Goal: Task Accomplishment & Management: Complete application form

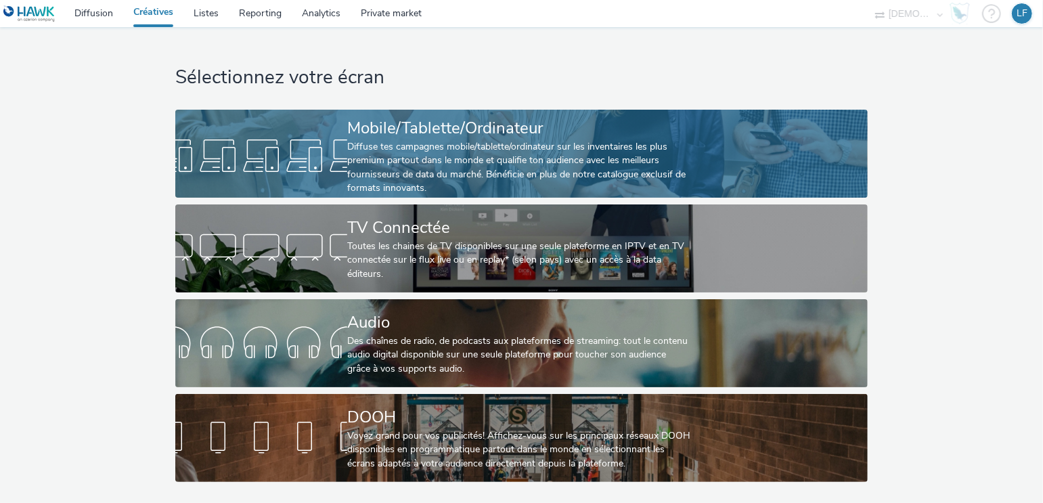
click at [740, 130] on link "Mobile/Tablette/Ordinateur Diffuse tes campagnes mobile/tablette/ordinateur sur…" at bounding box center [521, 154] width 692 height 88
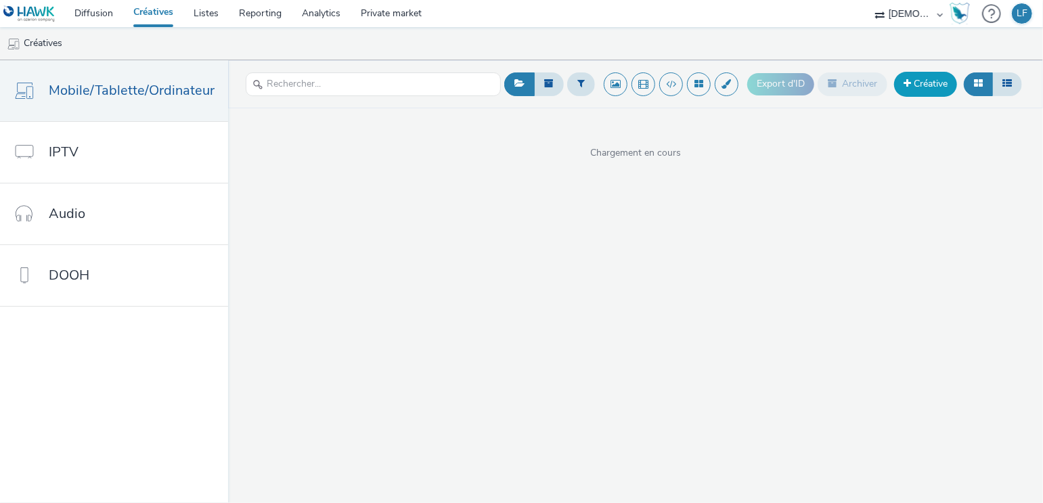
click at [940, 79] on link "Créative" at bounding box center [925, 84] width 63 height 24
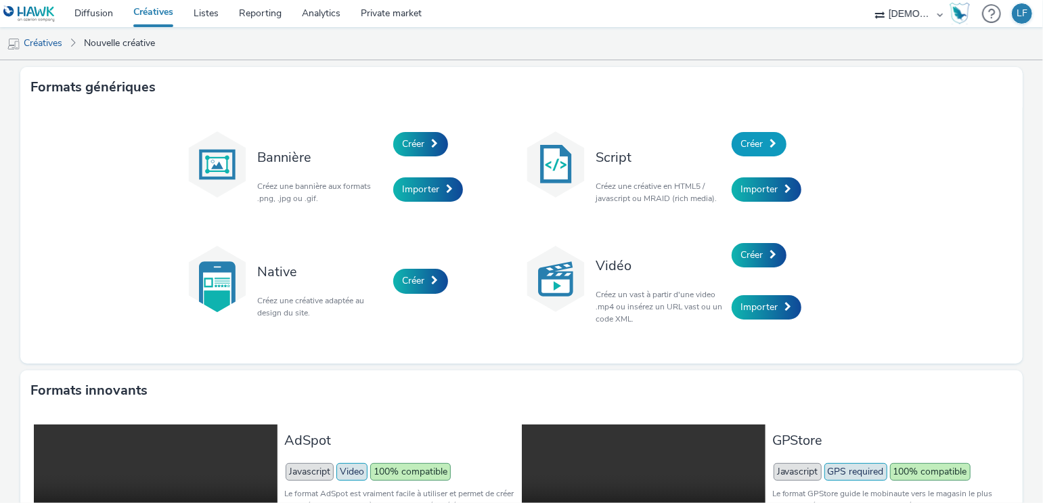
click at [750, 143] on span "Créer" at bounding box center [752, 143] width 22 height 13
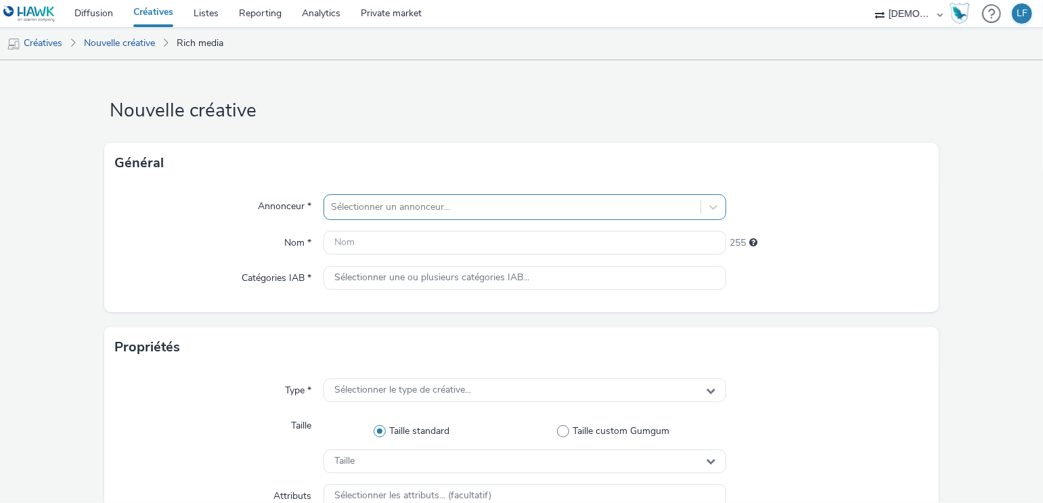
click at [539, 206] on div at bounding box center [512, 207] width 363 height 16
paste input "TOUSALON SARL GAPTAIRE"
type input "TOUSALON SARL GAPTAIRE"
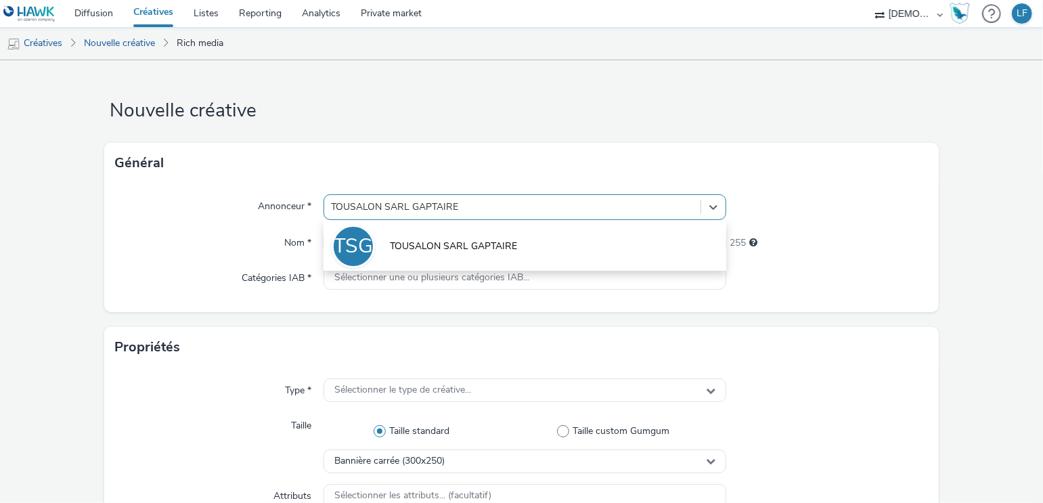
click at [482, 230] on li "TSG TOUSALON SARL GAPTAIRE" at bounding box center [524, 245] width 403 height 45
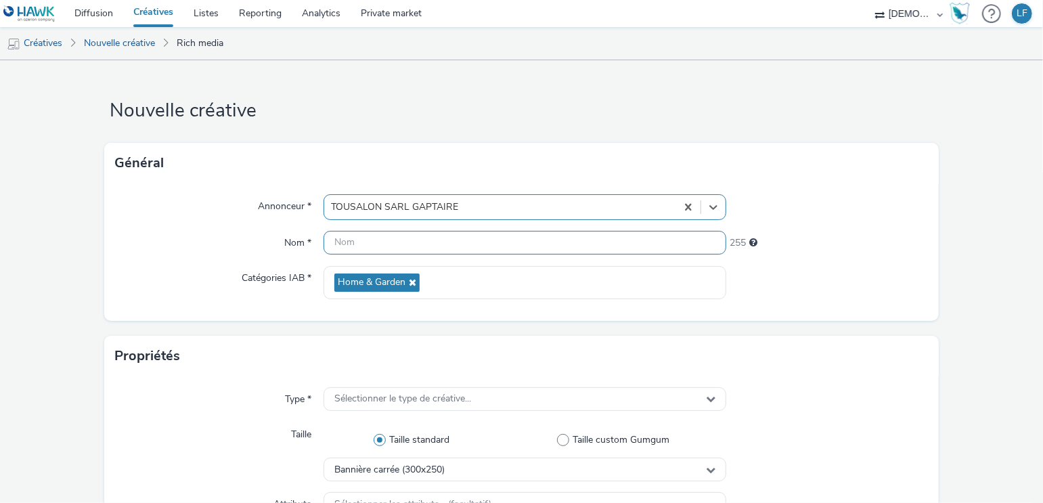
click at [474, 233] on input "text" at bounding box center [524, 243] width 403 height 24
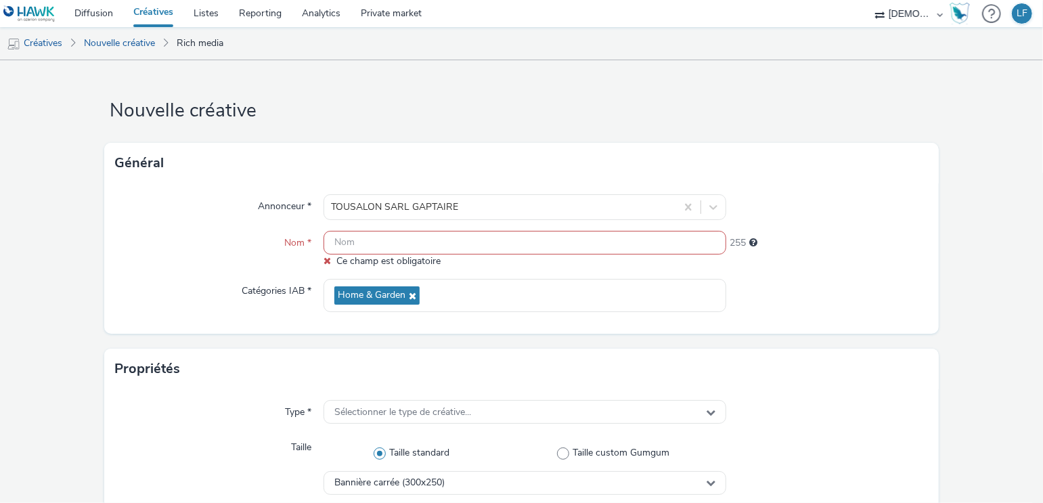
click at [499, 240] on input "text" at bounding box center [524, 243] width 403 height 24
paste input "320x480"
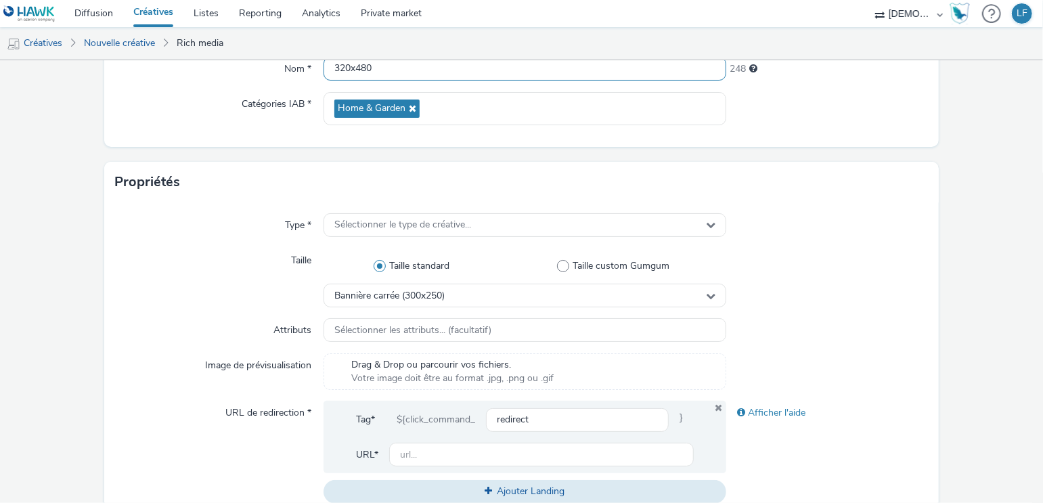
scroll to position [180, 0]
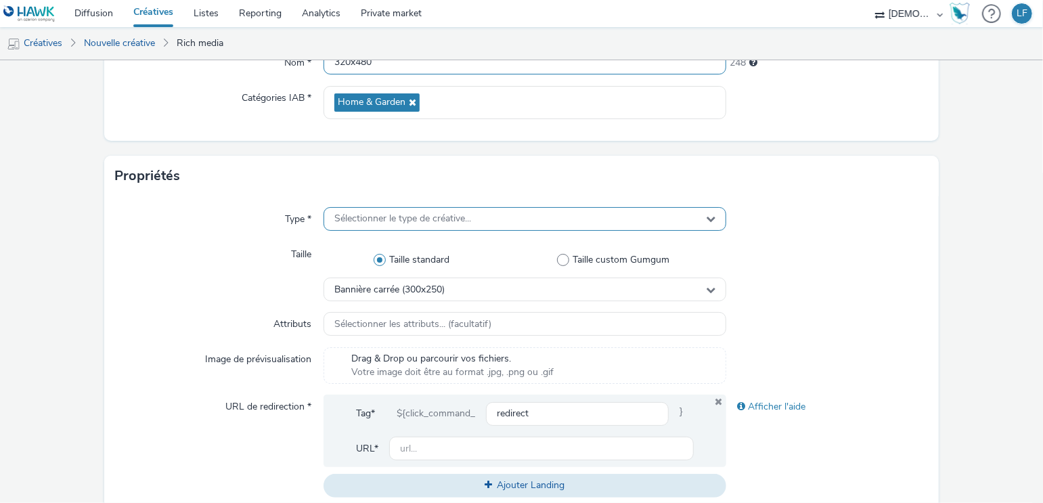
type input "320x480"
click at [445, 223] on span "Sélectionner le type de créative..." at bounding box center [402, 219] width 137 height 12
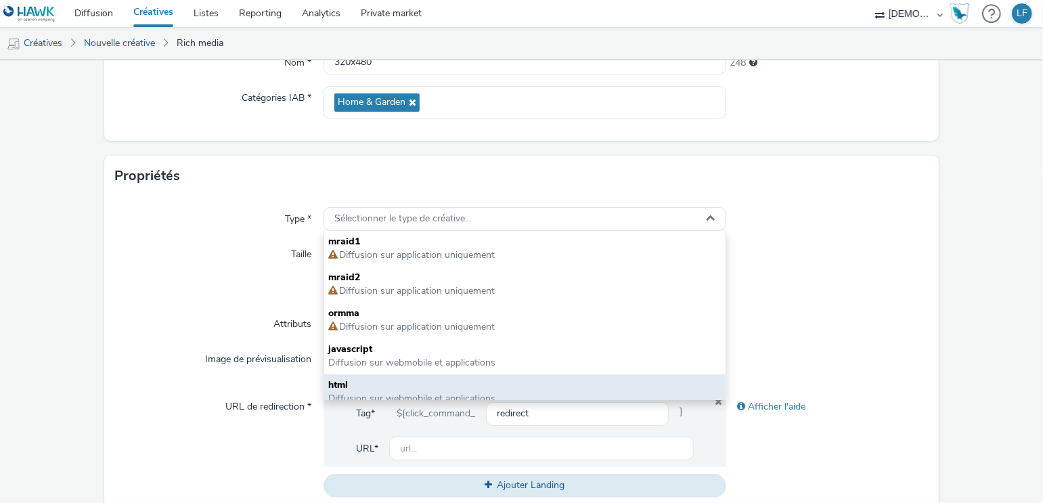
click at [432, 380] on span "html" at bounding box center [524, 385] width 393 height 14
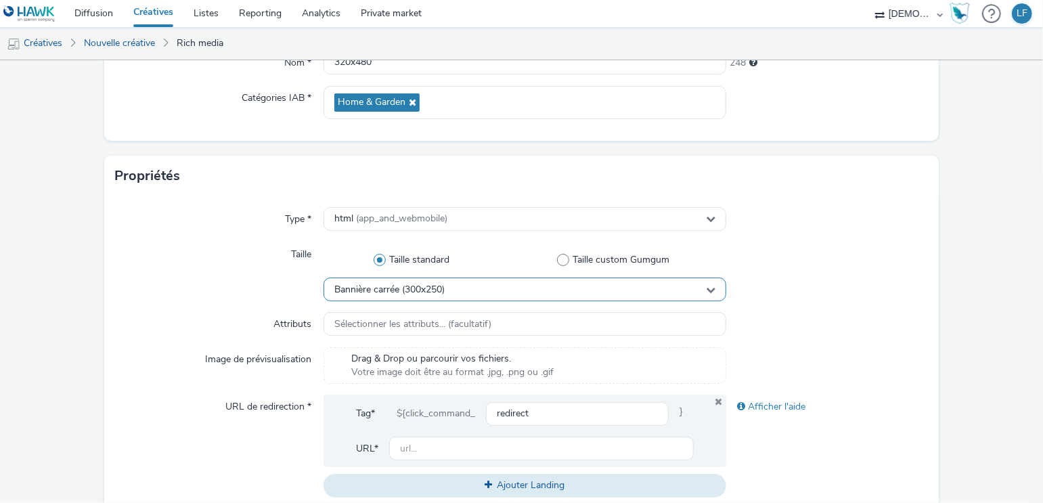
click at [403, 280] on div "Bannière carrée (300x250)" at bounding box center [524, 289] width 403 height 24
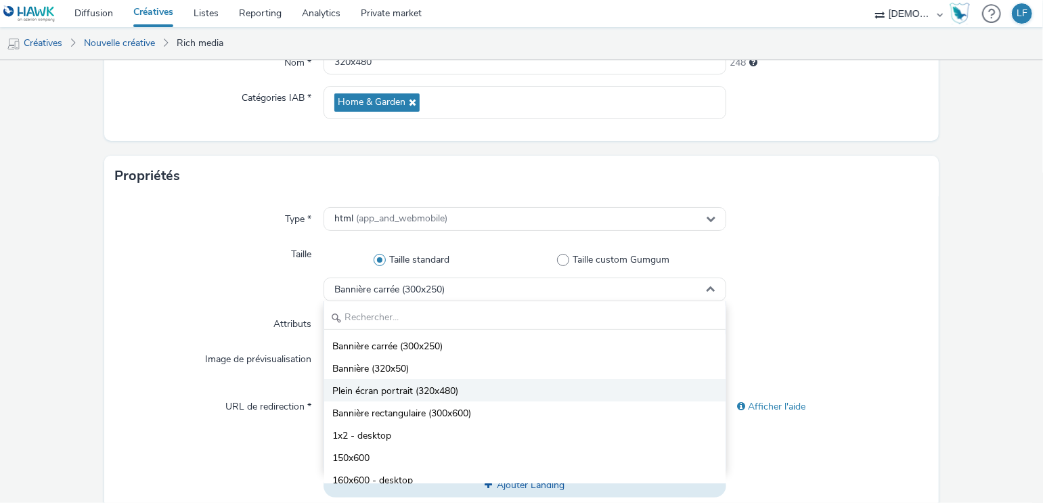
click at [421, 397] on span "Plein écran portrait (320x480)" at bounding box center [395, 391] width 126 height 14
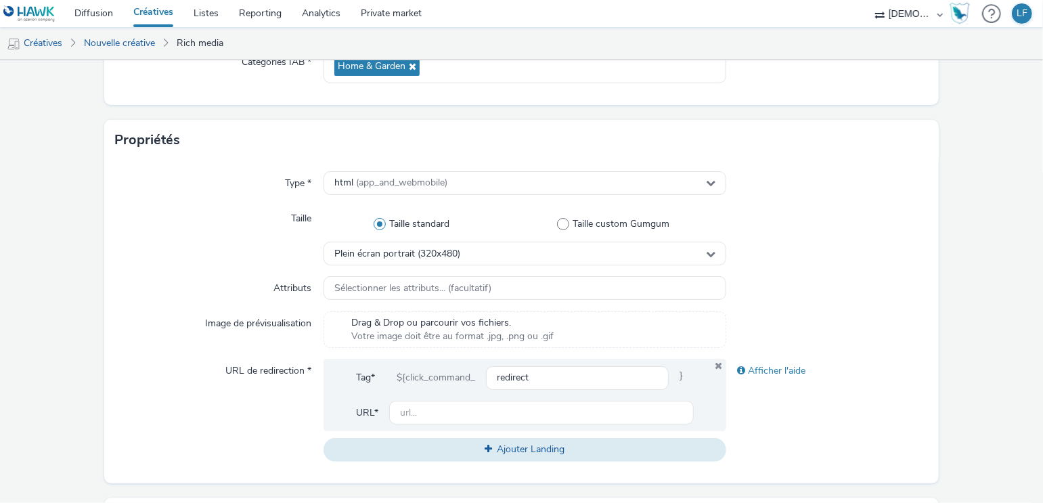
scroll to position [271, 0]
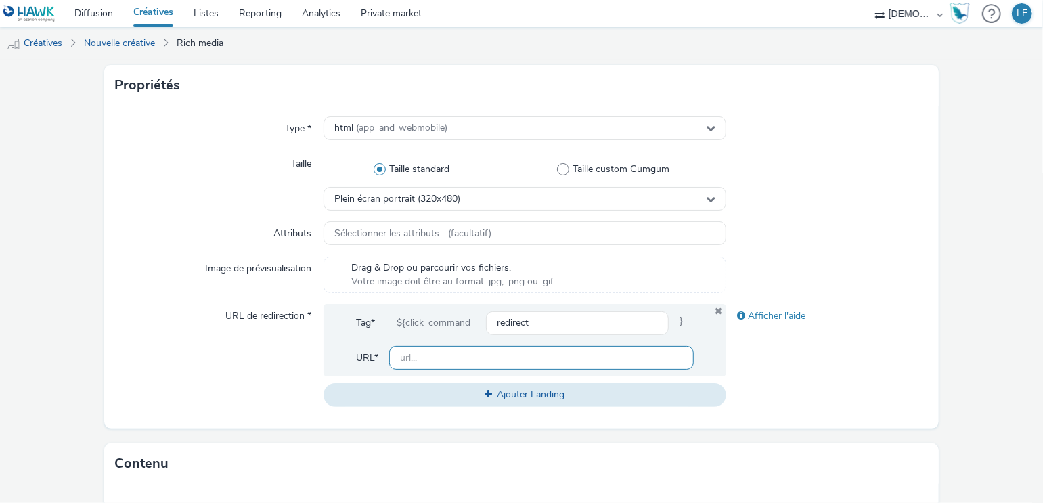
click at [501, 359] on input "text" at bounding box center [541, 358] width 305 height 24
paste input "https://www.tousalon.fr/magasin/canape-fauteuil-gap/?utm_source=LDL&utm_campaig…"
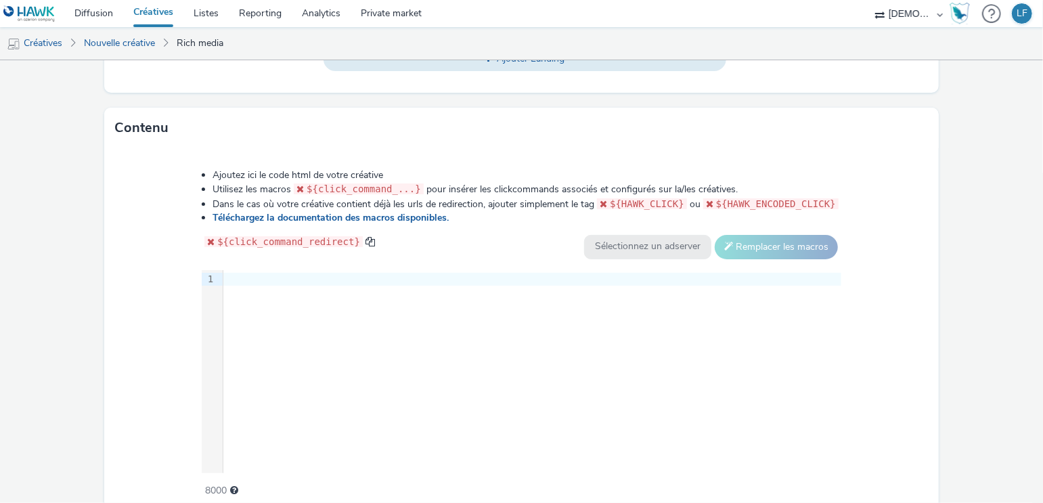
scroll to position [666, 0]
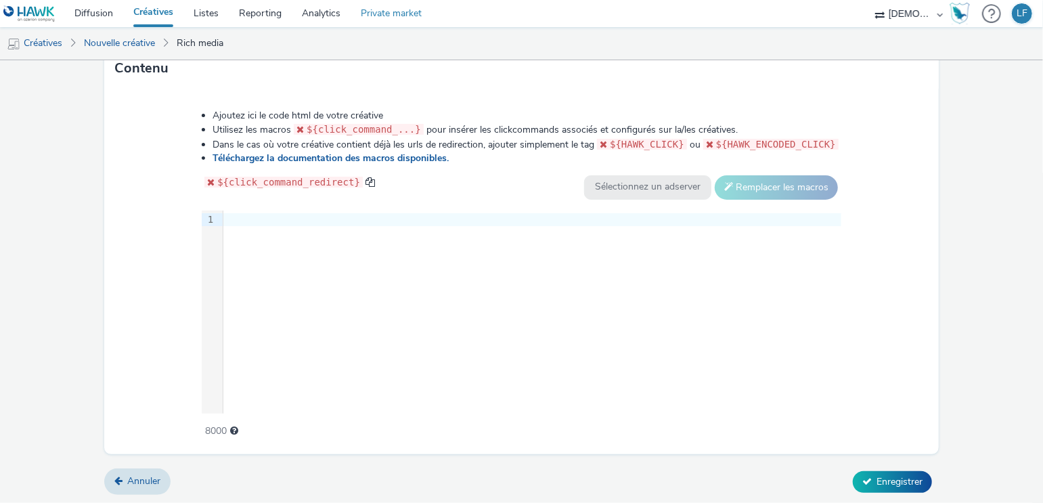
type input "https://www.tousalon.fr/magasin/canape-fauteuil-gap/?utm_source=LDL&utm_campaig…"
click at [575, 302] on div "9 1 ›" at bounding box center [522, 311] width 640 height 203
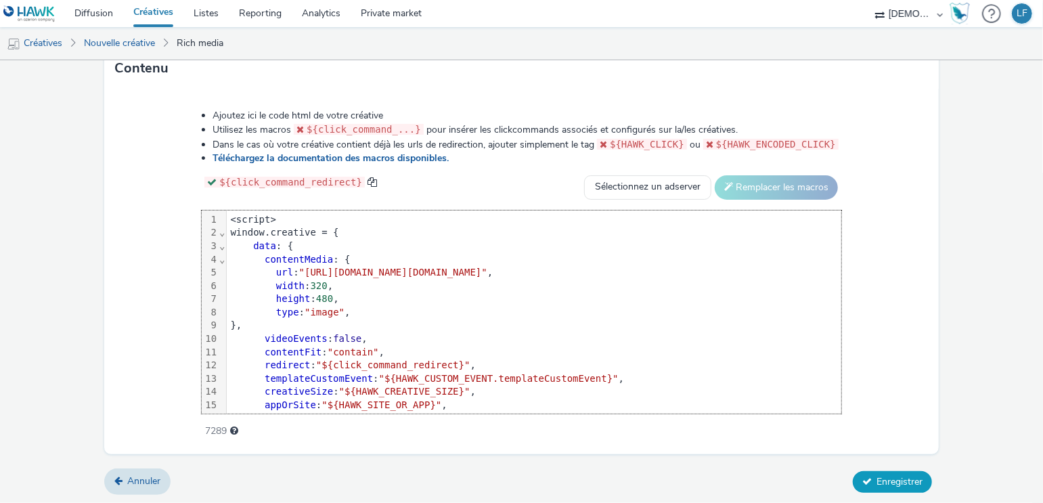
click at [893, 476] on span "Enregistrer" at bounding box center [899, 481] width 46 height 13
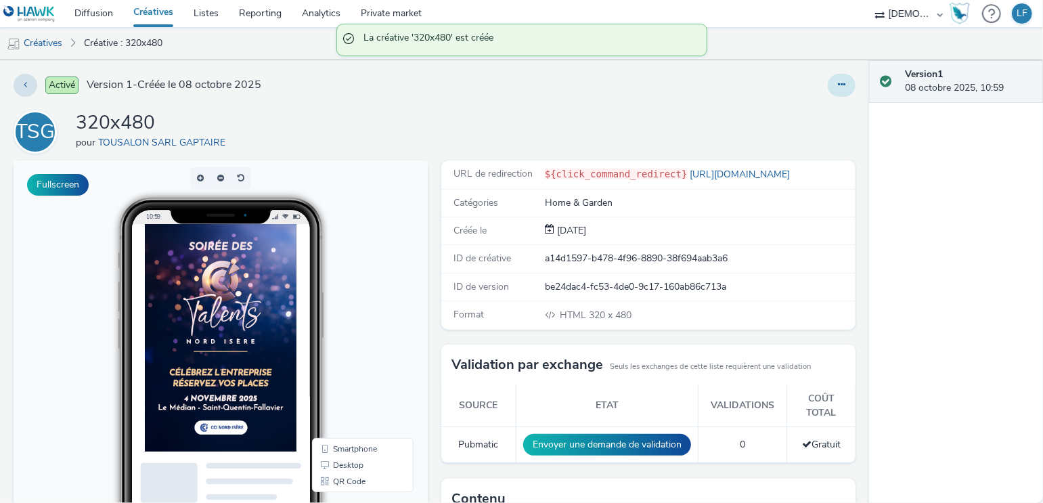
click at [834, 86] on button at bounding box center [842, 85] width 28 height 23
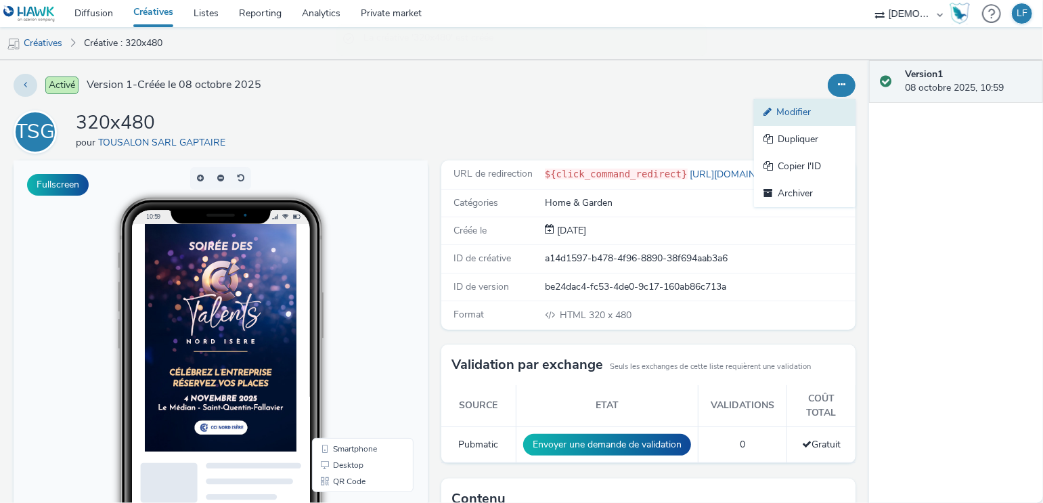
click at [809, 113] on link "Modifier" at bounding box center [805, 112] width 102 height 27
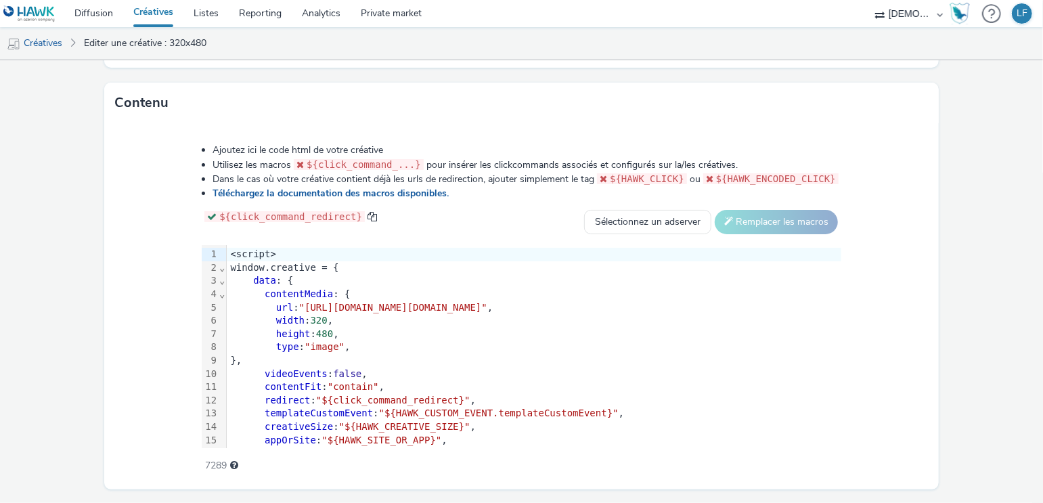
scroll to position [685, 0]
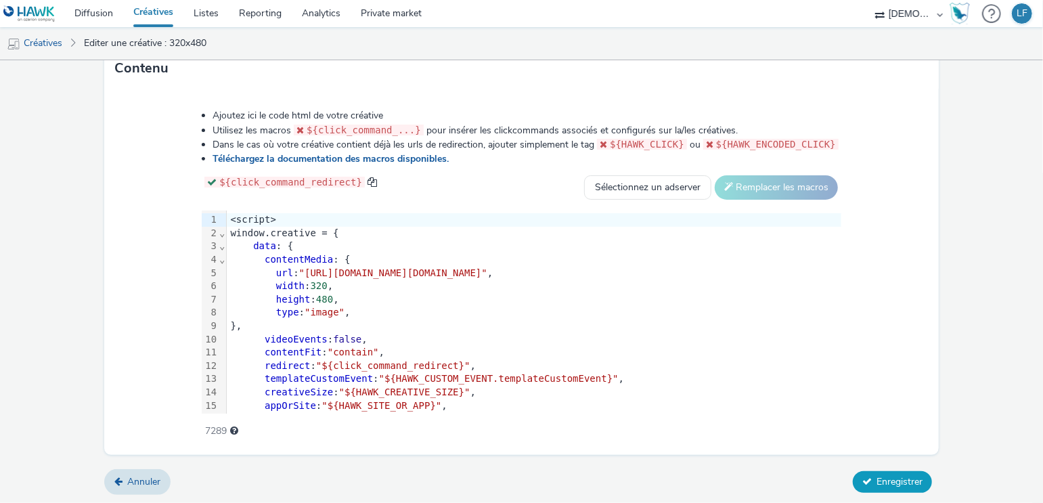
click at [876, 476] on span "Enregistrer" at bounding box center [899, 481] width 46 height 13
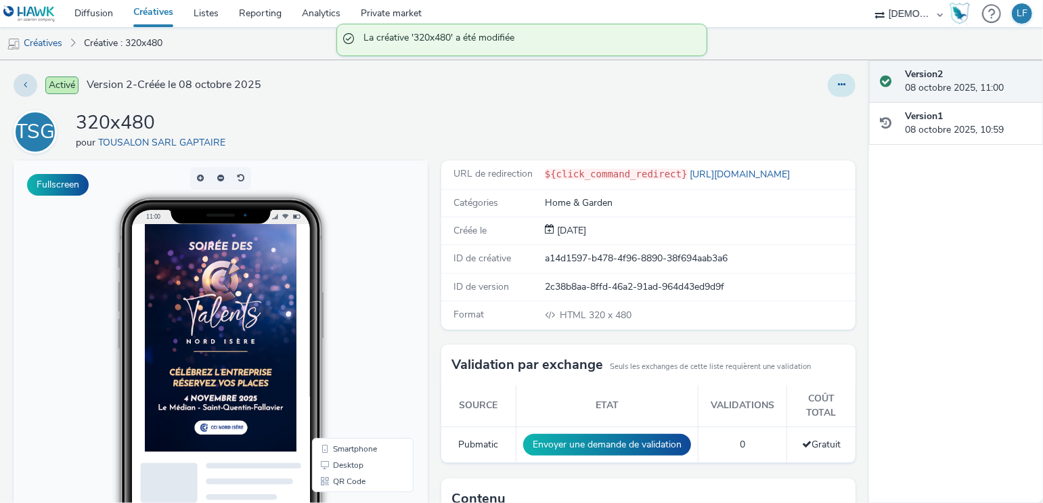
click at [828, 84] on button at bounding box center [842, 85] width 28 height 23
click at [802, 114] on link "Modifier" at bounding box center [805, 112] width 102 height 27
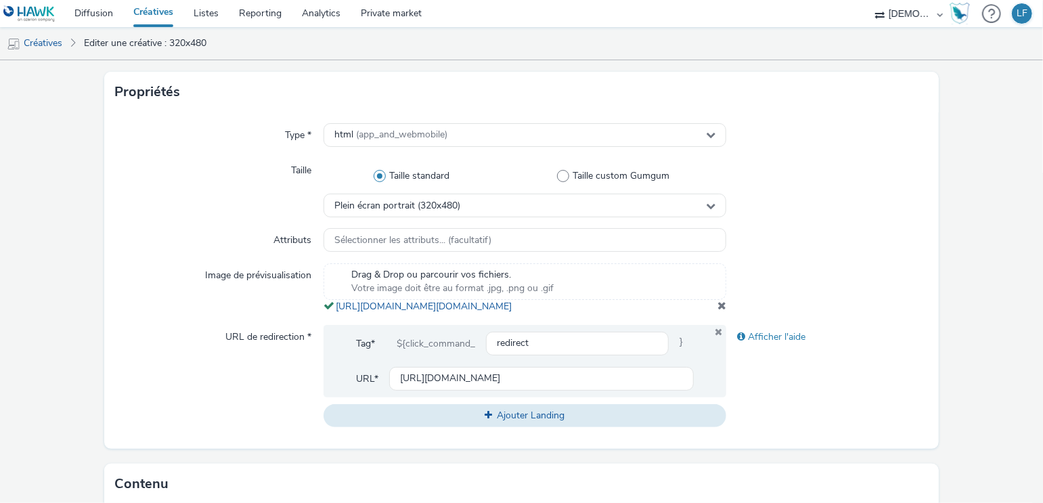
scroll to position [271, 0]
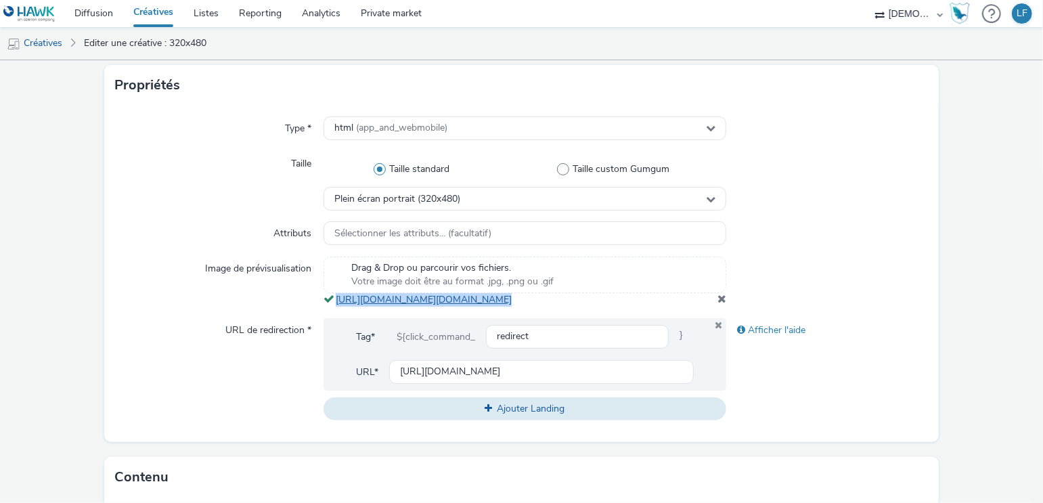
drag, startPoint x: 702, startPoint y: 315, endPoint x: 333, endPoint y: 298, distance: 369.8
click at [333, 298] on div "Image de prévisualisation Drag & Drop ou parcourir vos fichiers. Votre image do…" at bounding box center [521, 281] width 813 height 50
copy span "https://tabmo-cdn.s3.eu-west-1.amazonaws.com/hawk.tabmo.io/organizations/38dc92…"
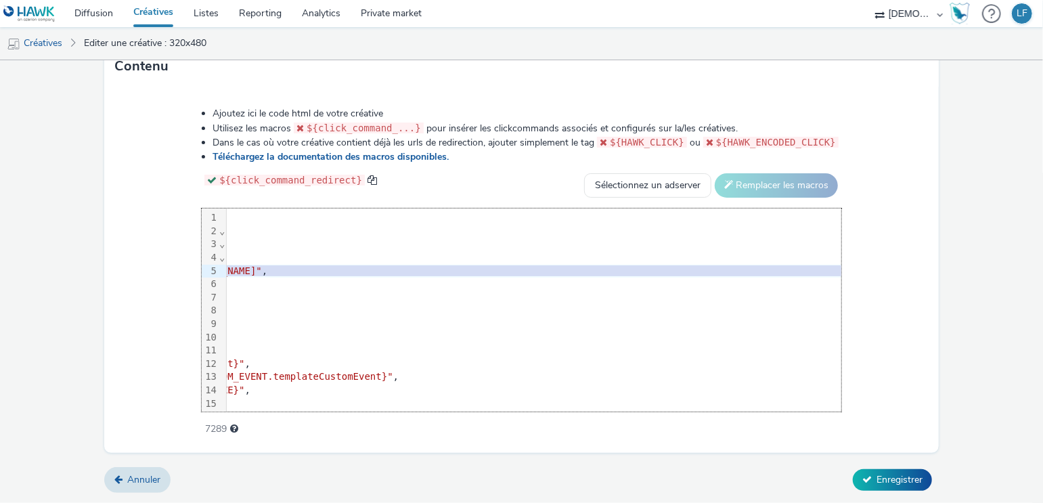
scroll to position [0, 249]
drag, startPoint x: 265, startPoint y: 273, endPoint x: 840, endPoint y: 267, distance: 575.3
click at [238, 267] on span ""[URL][DOMAIN_NAME][DOMAIN_NAME]"" at bounding box center [144, 270] width 188 height 11
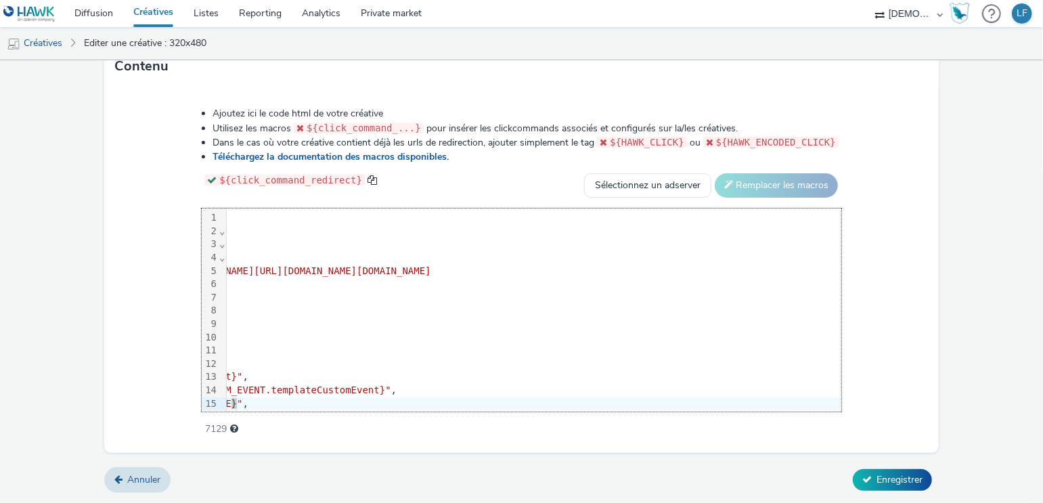
scroll to position [0, 0]
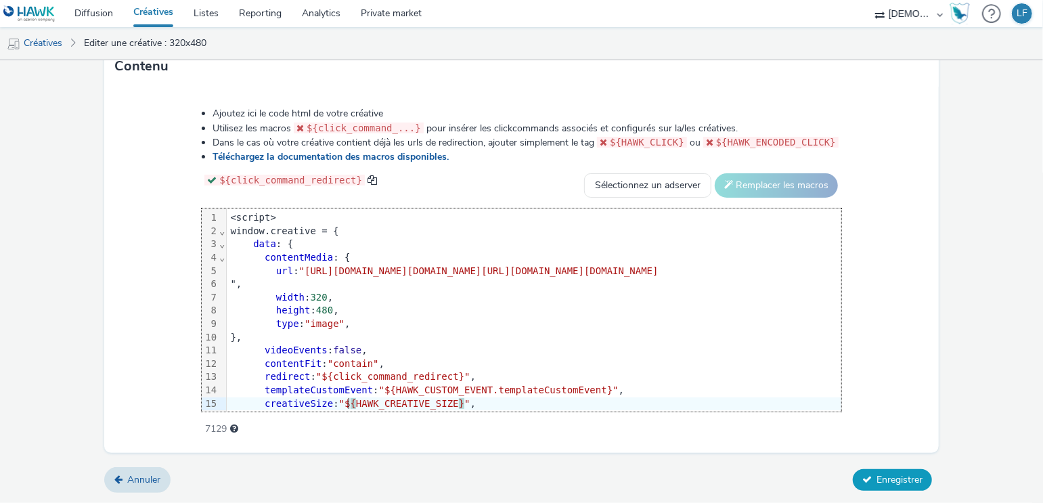
click at [888, 480] on span "Enregistrer" at bounding box center [899, 479] width 46 height 13
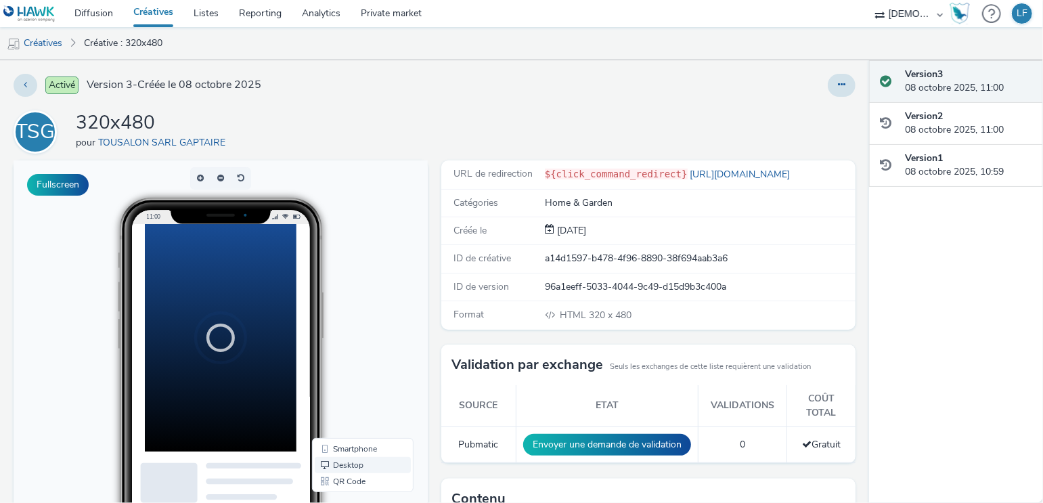
click at [357, 464] on link "Desktop" at bounding box center [363, 465] width 96 height 16
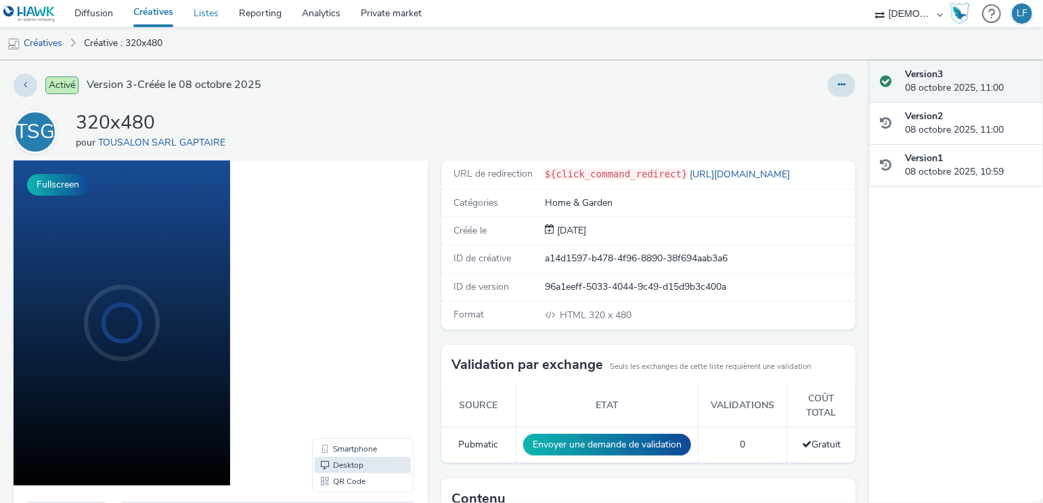
click at [198, 20] on link "Listes" at bounding box center [205, 13] width 45 height 27
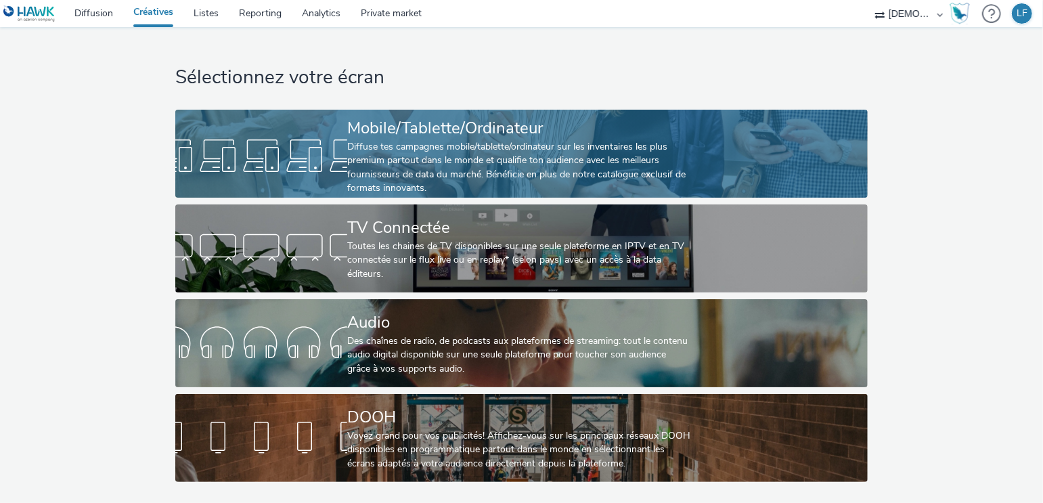
click at [738, 146] on link "Mobile/Tablette/Ordinateur Diffuse tes campagnes mobile/tablette/ordinateur sur…" at bounding box center [521, 154] width 692 height 88
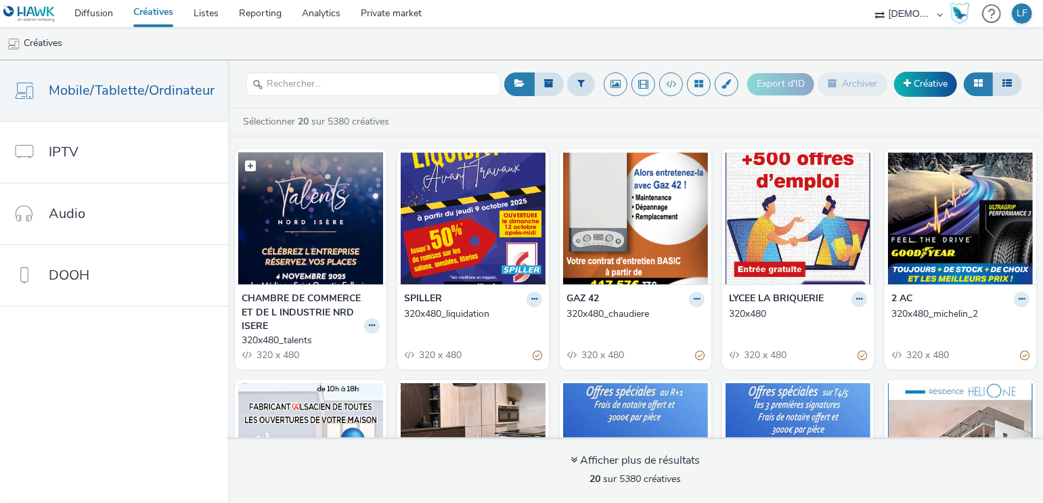
click at [298, 239] on img at bounding box center [310, 218] width 145 height 132
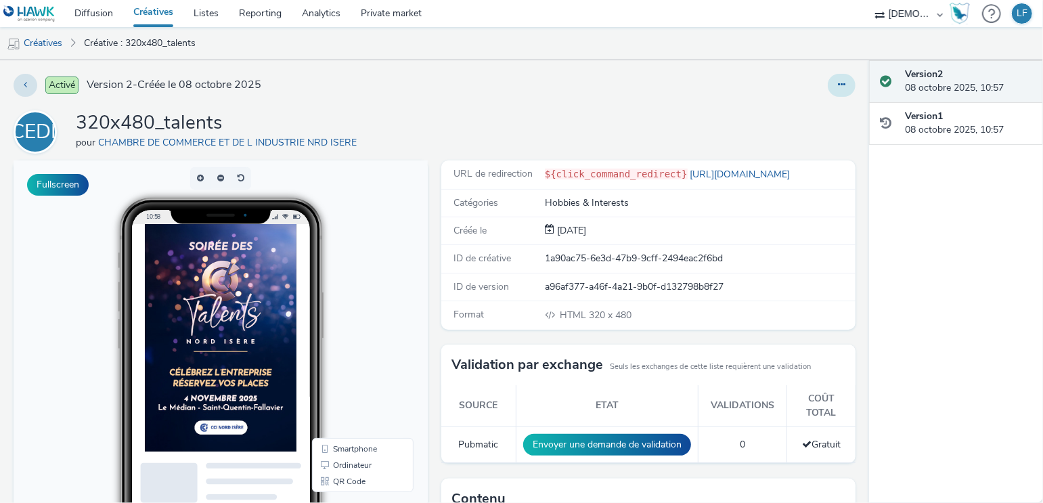
click at [838, 86] on icon at bounding box center [841, 84] width 7 height 9
click at [771, 110] on link "Modifier" at bounding box center [805, 112] width 102 height 27
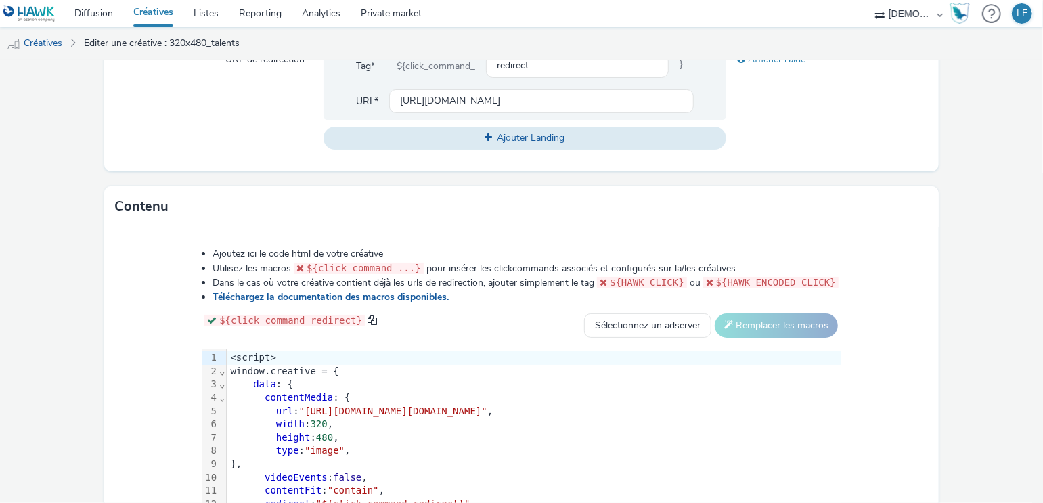
scroll to position [693, 0]
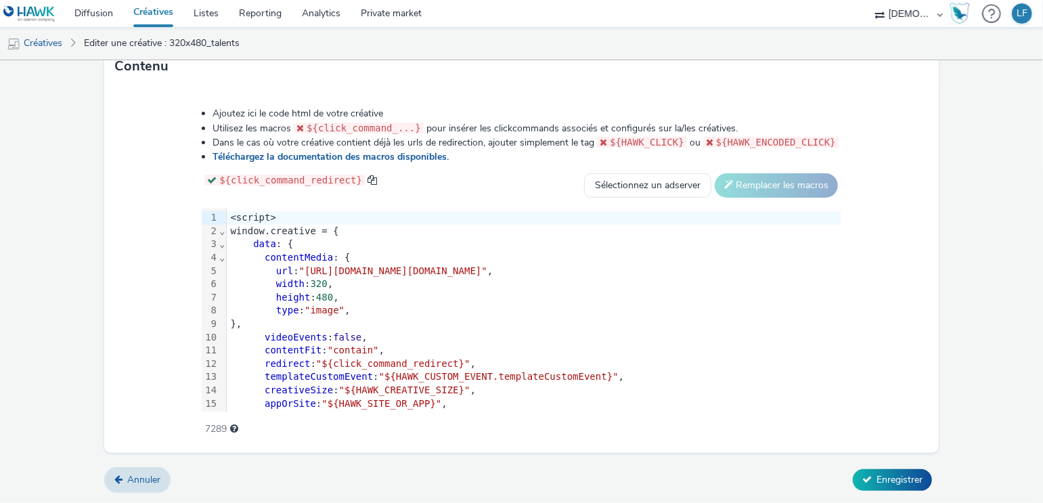
click at [461, 271] on span ""[URL][DOMAIN_NAME][DOMAIN_NAME]"" at bounding box center [393, 270] width 188 height 11
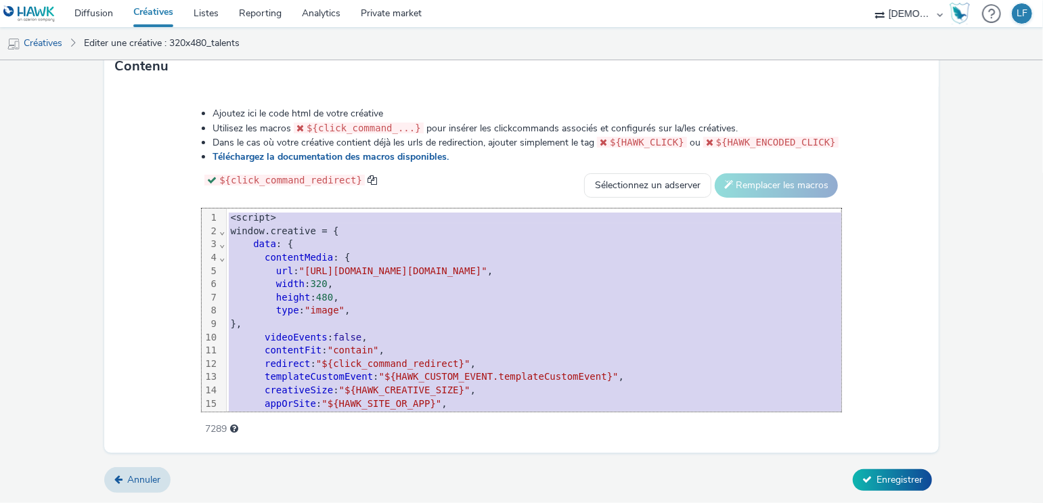
copy div "<script> window.creative = { data : { contentMedia : { url : "[URL][DOMAIN_NAME…"
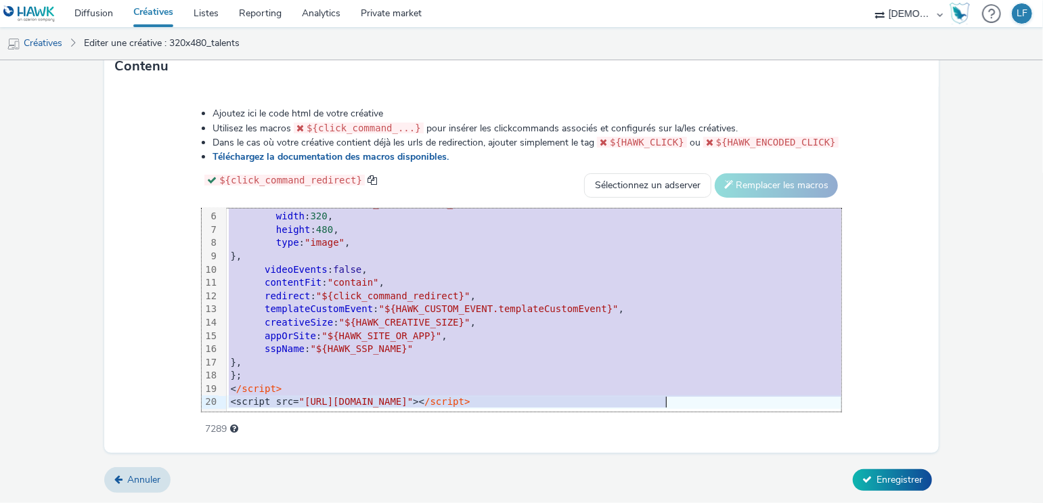
scroll to position [0, 0]
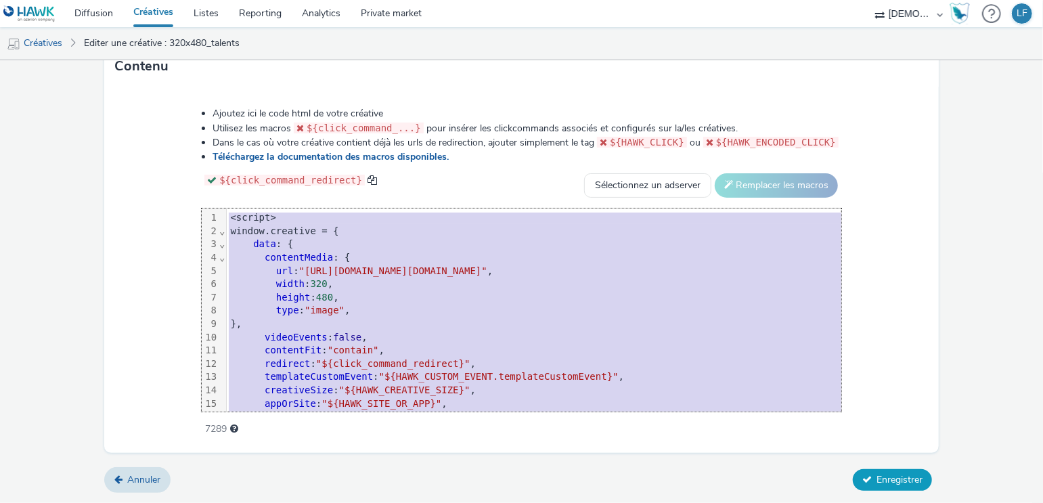
click at [900, 476] on span "Enregistrer" at bounding box center [899, 479] width 46 height 13
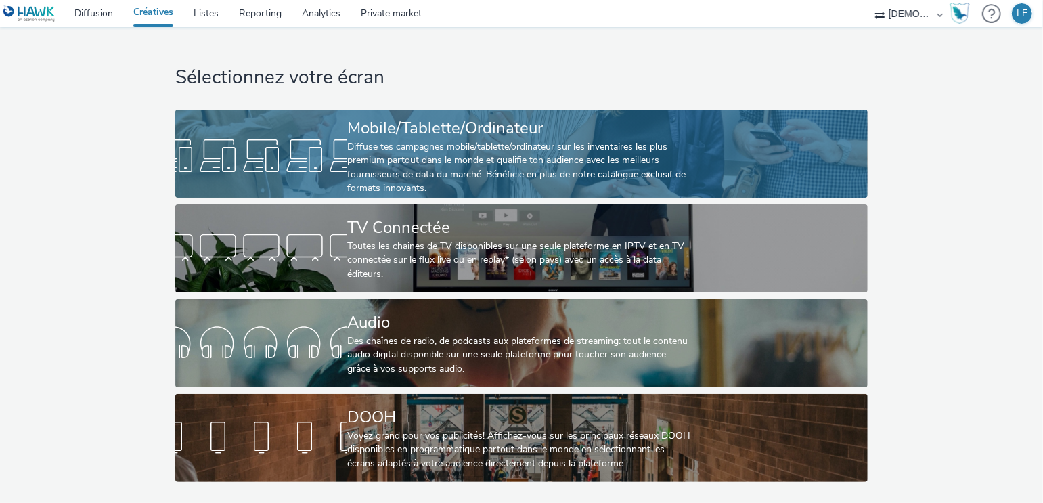
click at [590, 137] on div "Mobile/Tablette/Ordinateur" at bounding box center [518, 128] width 343 height 24
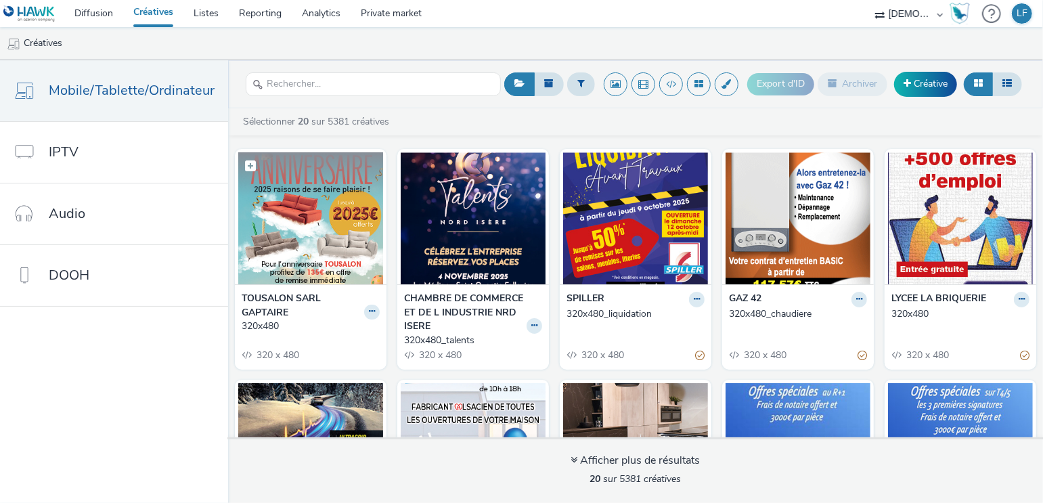
click at [298, 244] on img at bounding box center [310, 218] width 145 height 132
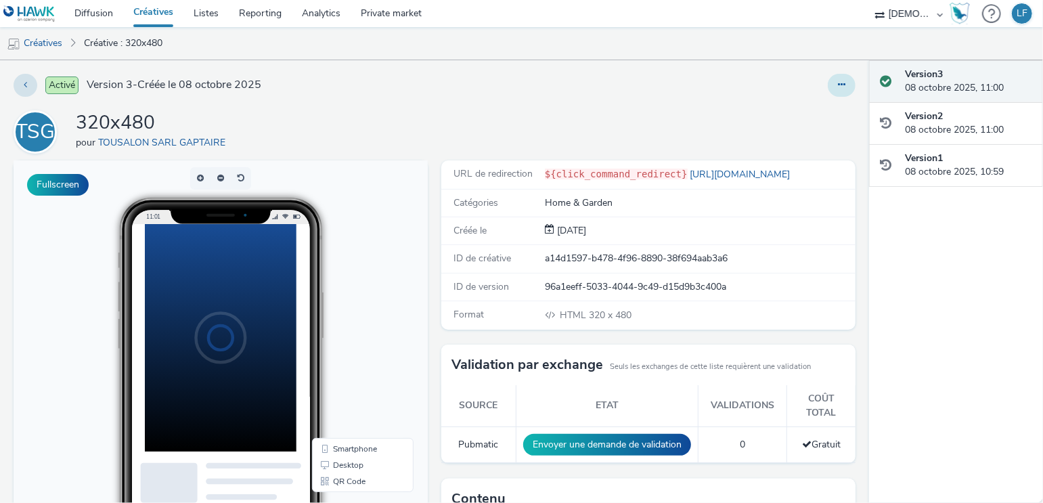
click at [828, 90] on button at bounding box center [842, 85] width 28 height 23
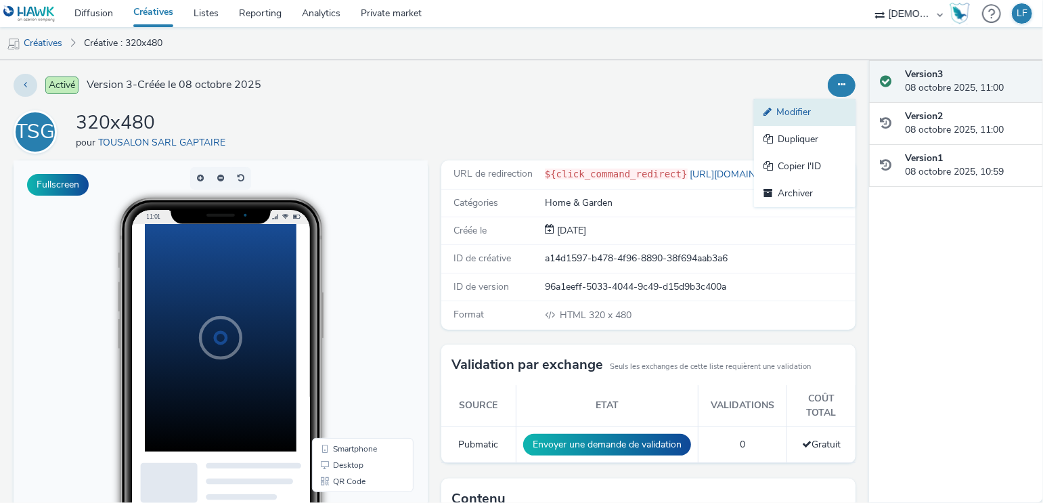
click at [811, 110] on link "Modifier" at bounding box center [805, 112] width 102 height 27
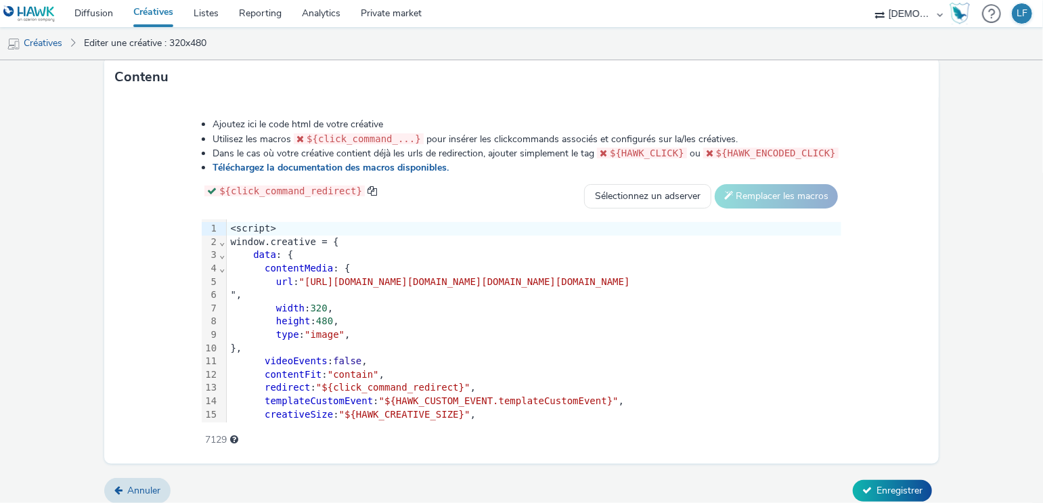
scroll to position [704, 0]
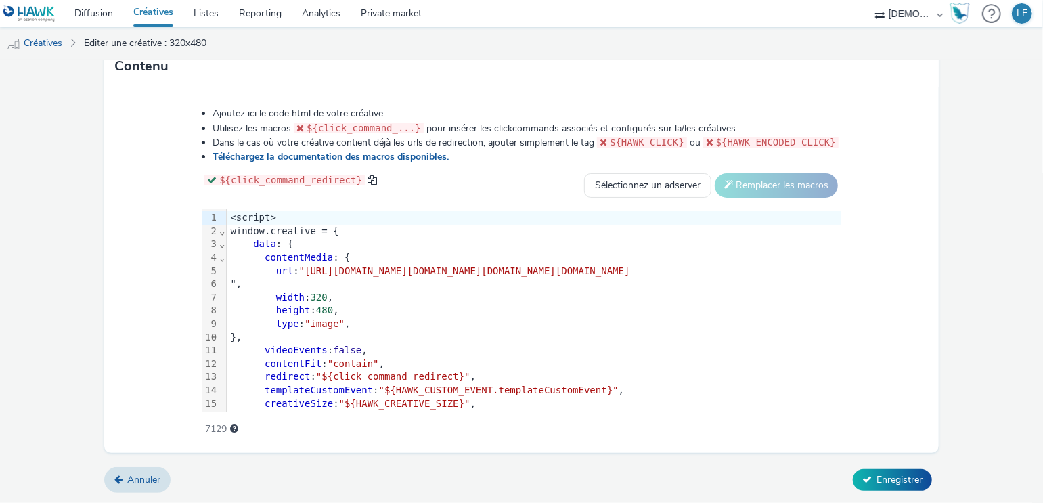
click at [227, 284] on div ""," at bounding box center [534, 284] width 614 height 14
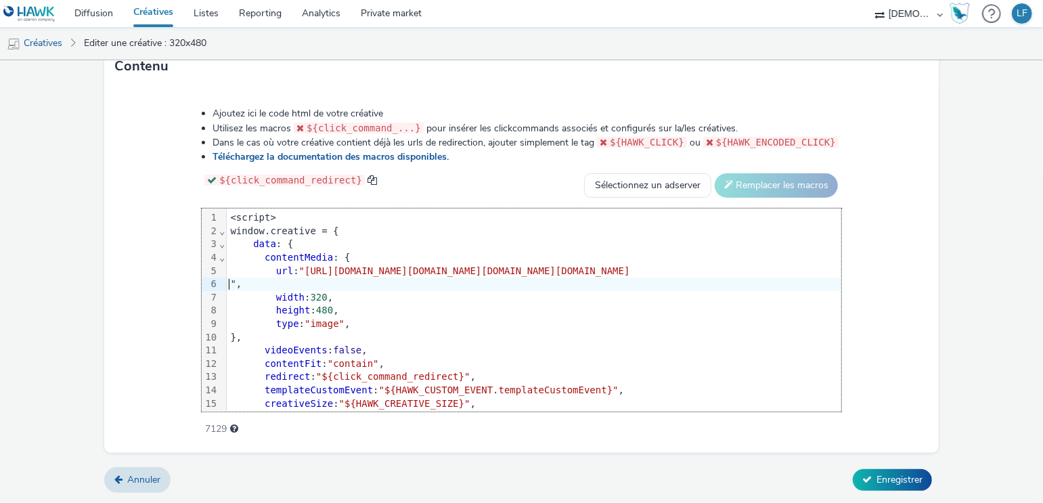
scroll to position [0, 1075]
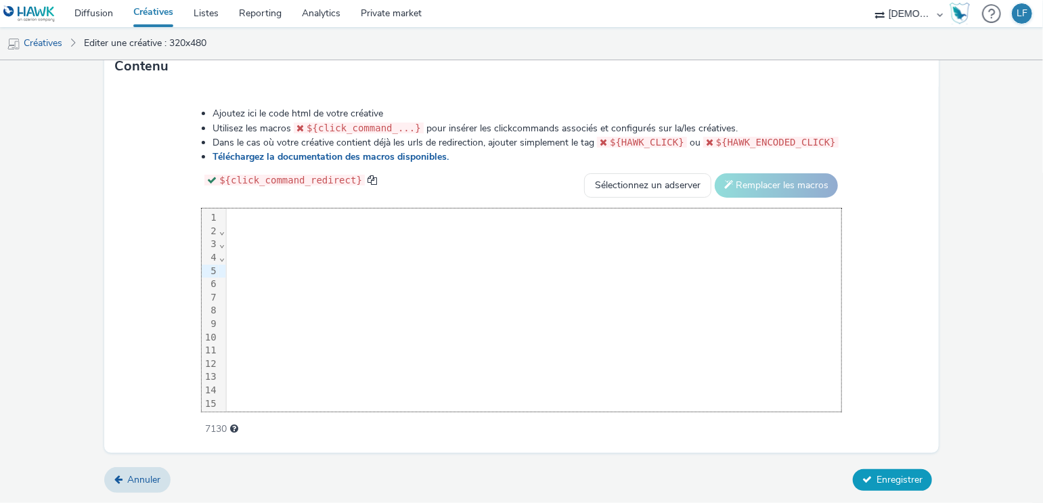
click at [882, 483] on span "Enregistrer" at bounding box center [899, 479] width 46 height 13
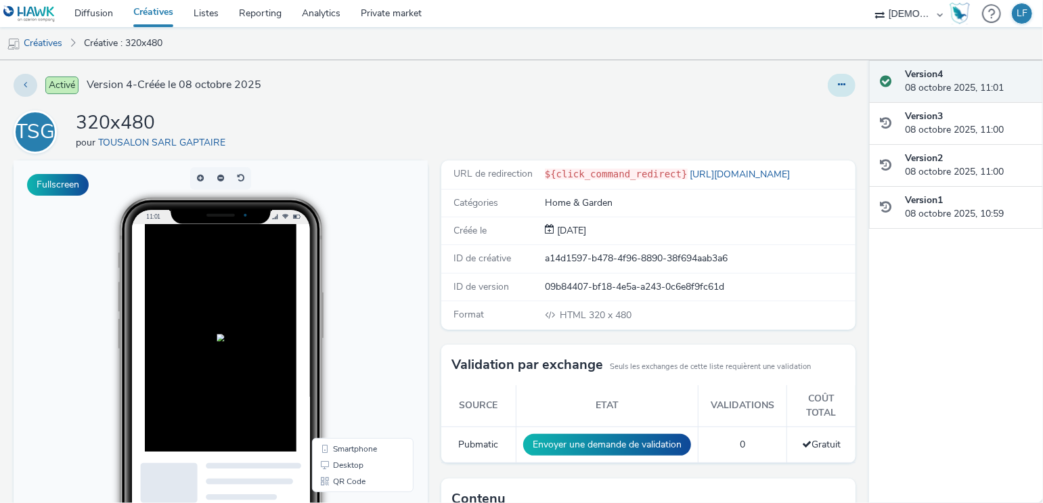
click at [828, 87] on button at bounding box center [842, 85] width 28 height 23
drag, startPoint x: 782, startPoint y: 114, endPoint x: 775, endPoint y: 116, distance: 6.9
click at [782, 115] on link "Modifier" at bounding box center [805, 112] width 102 height 27
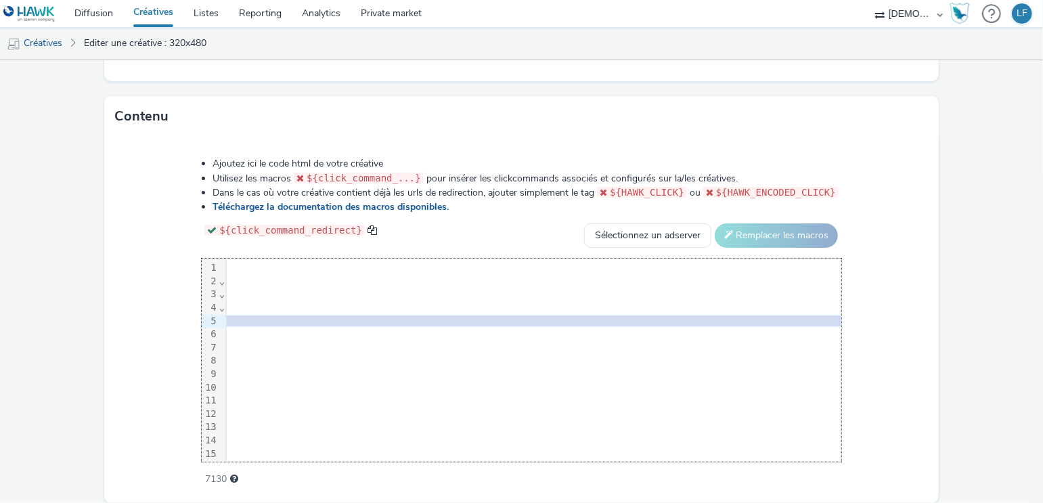
scroll to position [0, 1077]
drag, startPoint x: 231, startPoint y: 342, endPoint x: 912, endPoint y: 343, distance: 680.1
click at [890, 343] on div "Ajoutez ici le code html de votre créative Utilisez les macros ${click_command_…" at bounding box center [521, 314] width 737 height 333
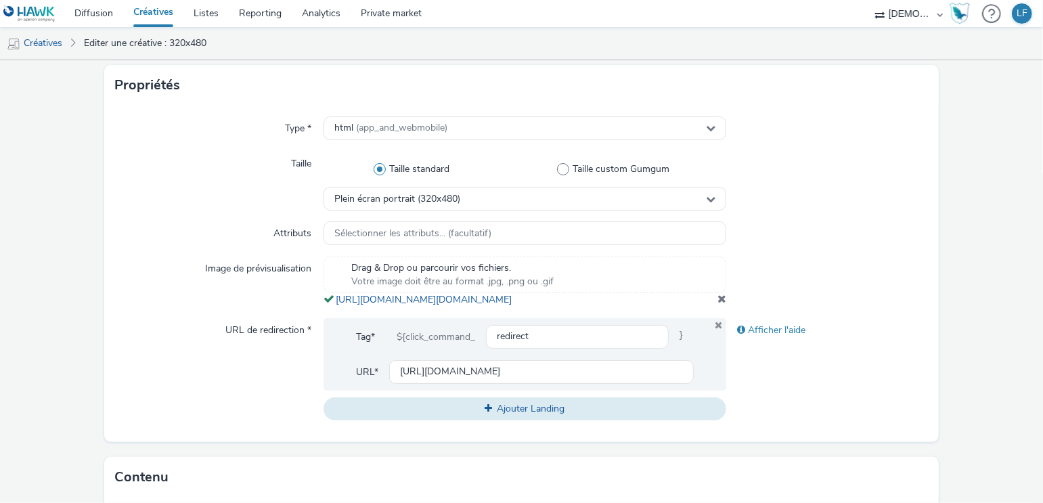
scroll to position [271, 0]
drag, startPoint x: 711, startPoint y: 314, endPoint x: 328, endPoint y: 305, distance: 383.1
click at [328, 305] on div "Drag & Drop ou parcourir vos fichiers. Votre image doit être au format .jpg, .p…" at bounding box center [524, 281] width 403 height 50
copy span "https://tabmo-cdn.s3.eu-west-1.amazonaws.com/hawk.tabmo.io/organizations/38dc92…"
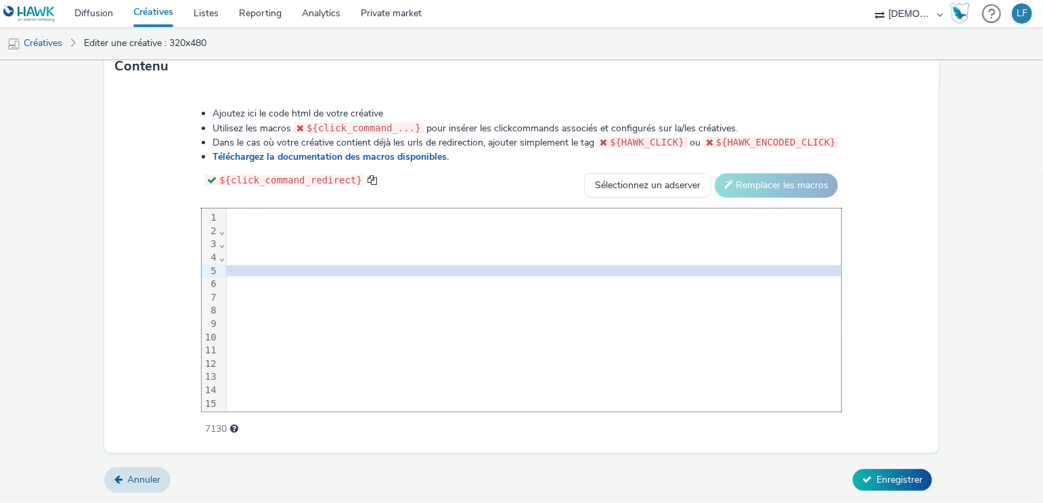
scroll to position [0, 1077]
drag, startPoint x: 262, startPoint y: 269, endPoint x: 841, endPoint y: 269, distance: 579.3
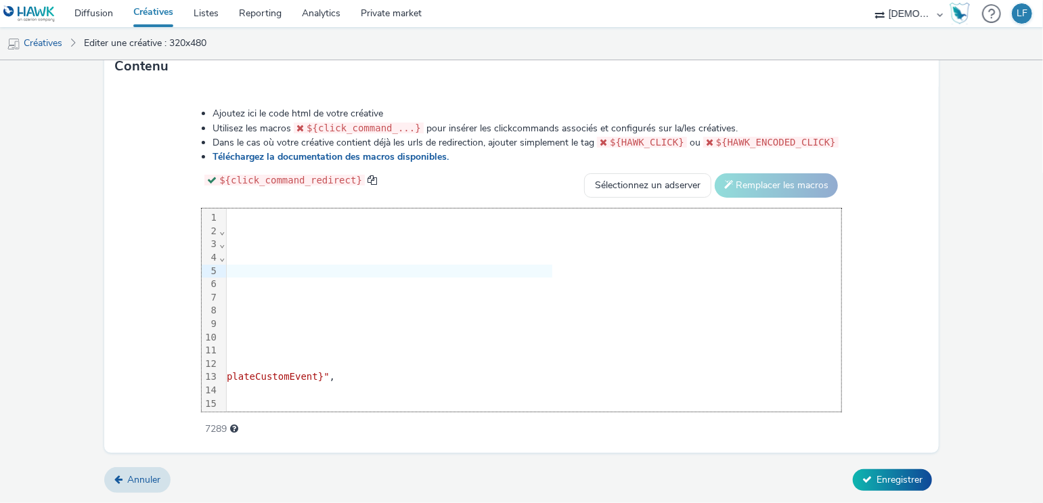
scroll to position [0, 249]
click at [884, 481] on span "Enregistrer" at bounding box center [899, 479] width 46 height 13
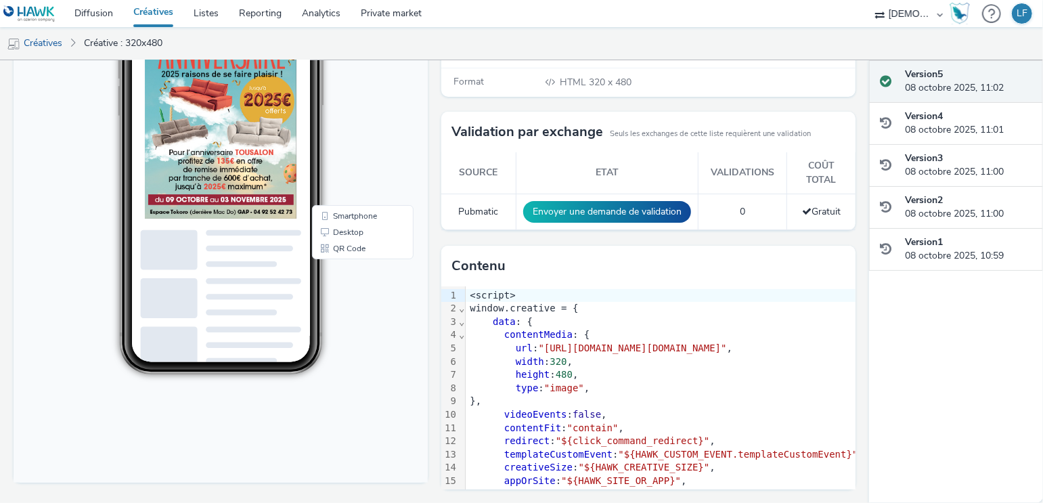
click at [376, 383] on body "11:02 Smartphone Desktop QR Code" at bounding box center [221, 205] width 414 height 555
drag, startPoint x: 332, startPoint y: 168, endPoint x: 352, endPoint y: 173, distance: 20.2
click at [336, 168] on div "11:02" at bounding box center [221, 169] width 290 height 409
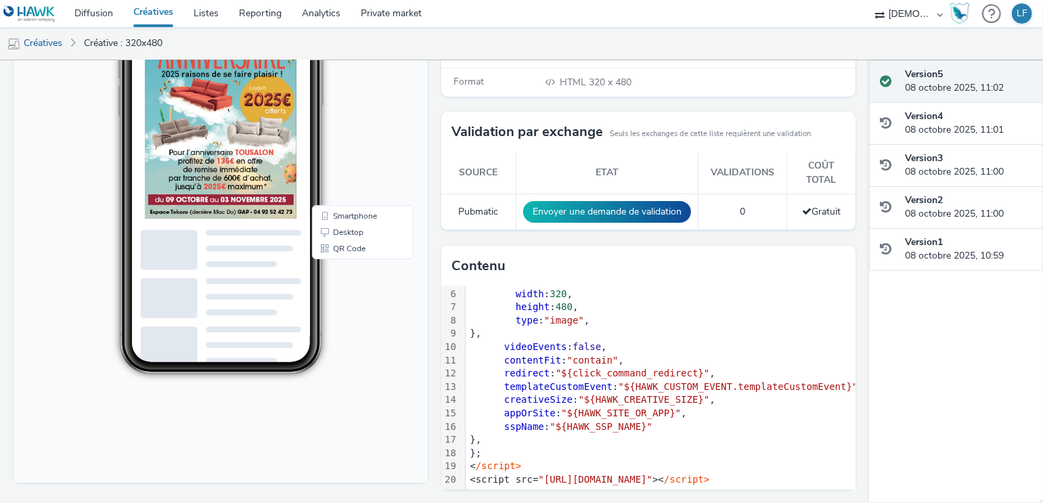
scroll to position [122, 0]
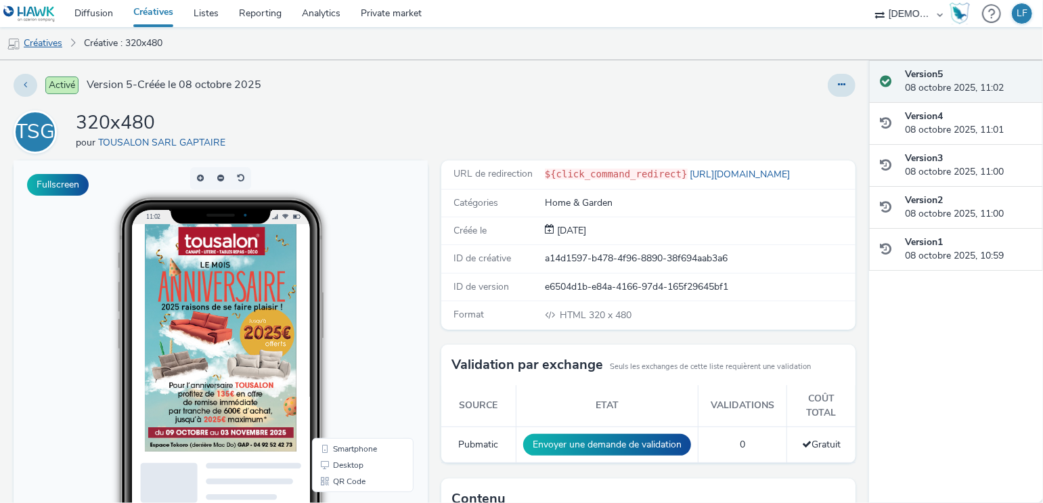
click at [49, 47] on link "Créatives" at bounding box center [34, 43] width 69 height 32
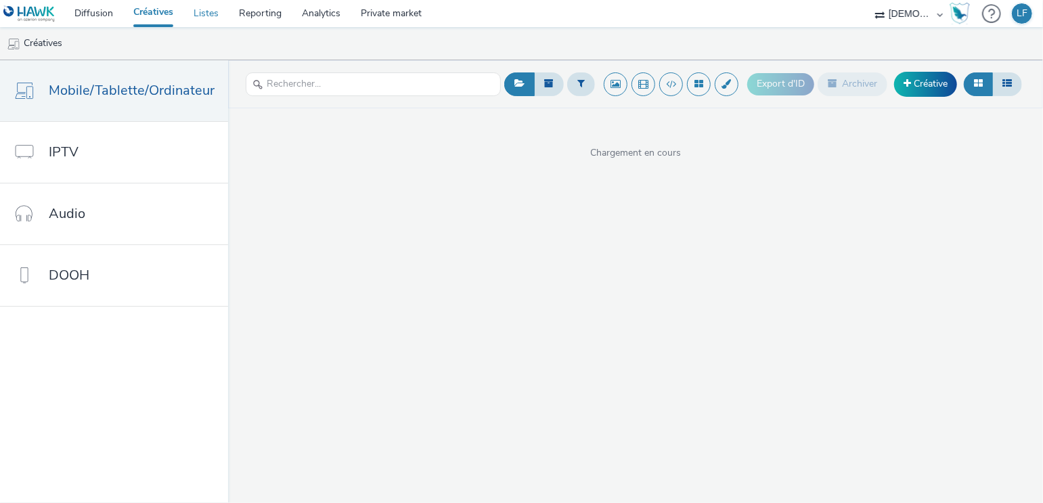
click at [202, 9] on link "Listes" at bounding box center [205, 13] width 45 height 27
